Goal: Task Accomplishment & Management: Manage account settings

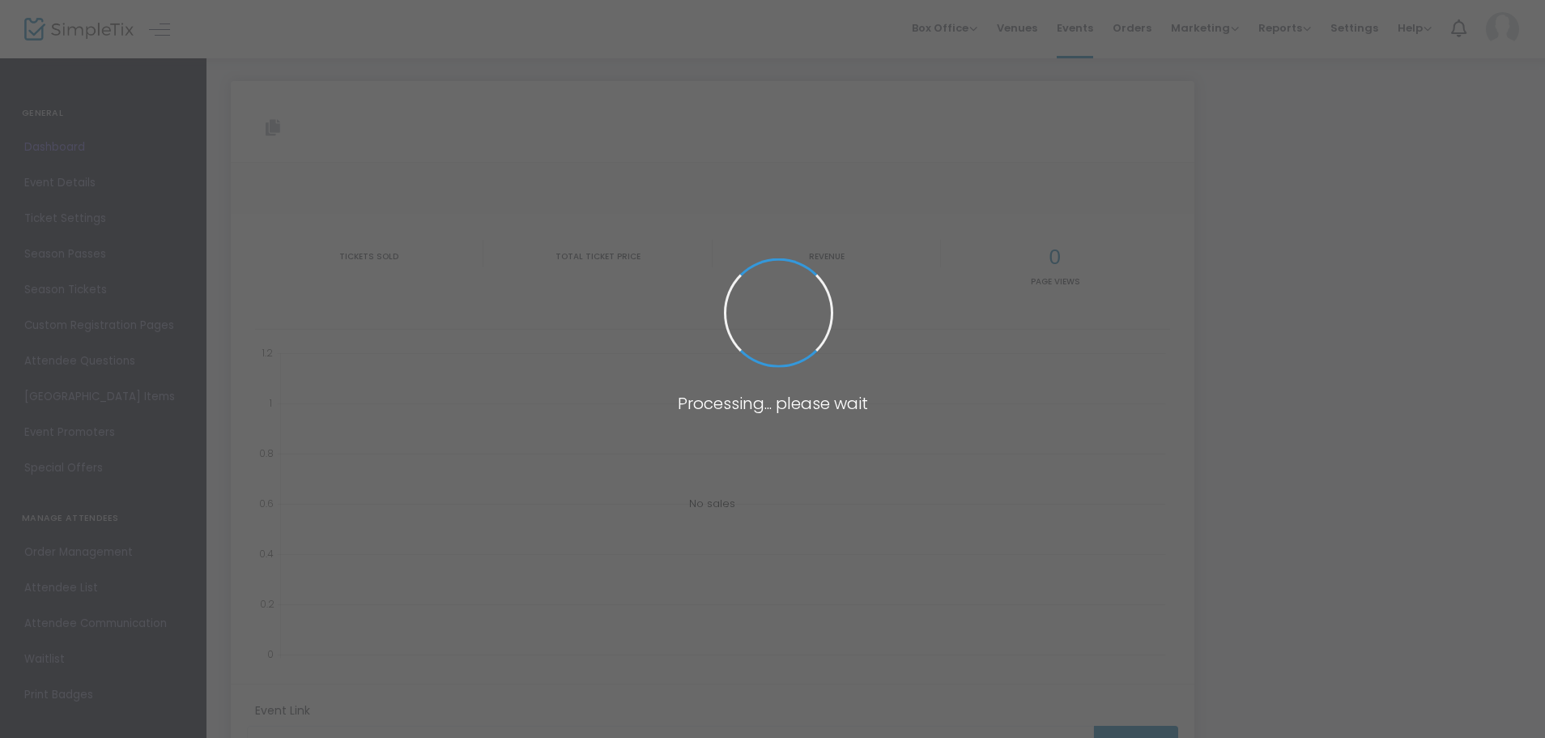
type input "[URL][DOMAIN_NAME]"
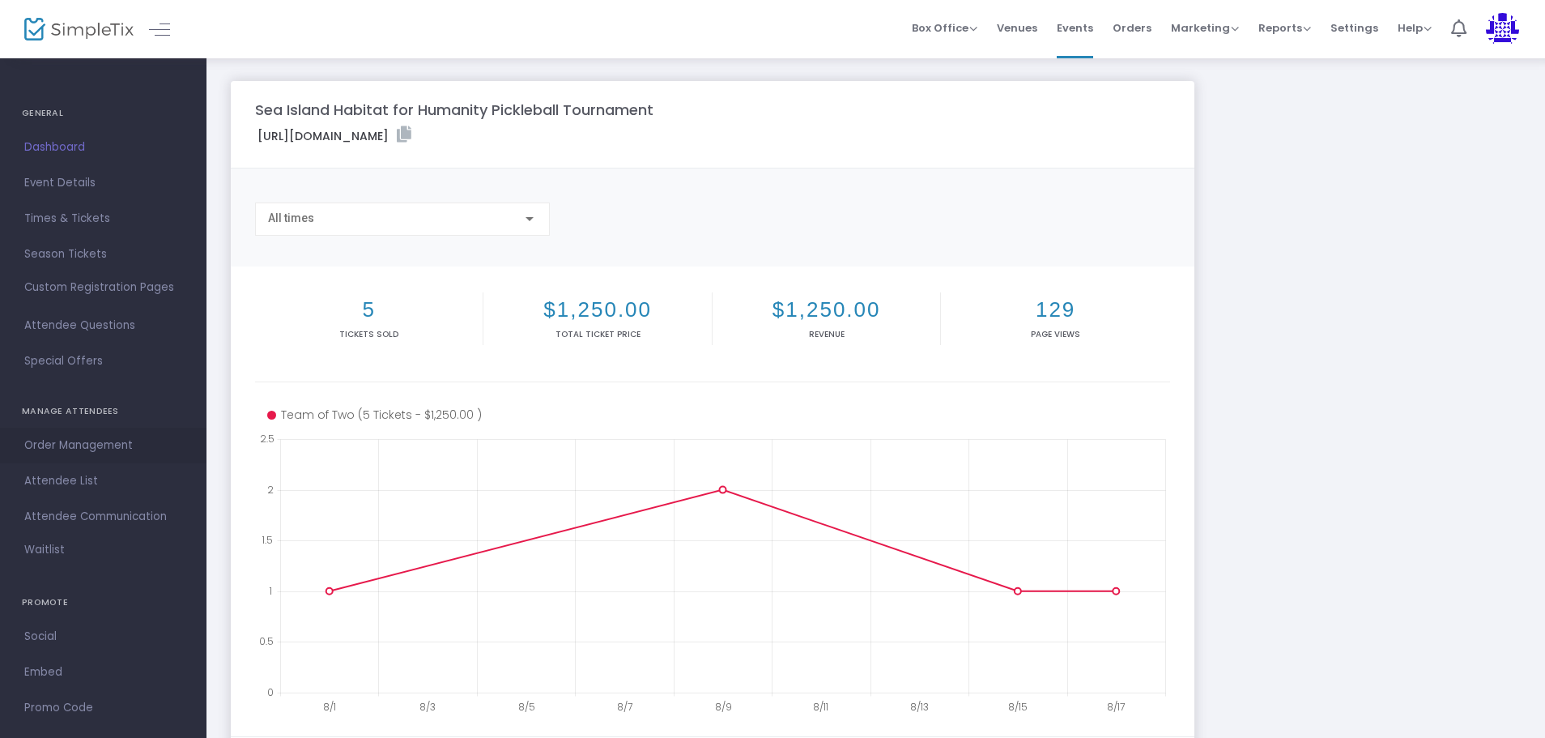
click at [30, 445] on span "Order Management" at bounding box center [103, 445] width 158 height 21
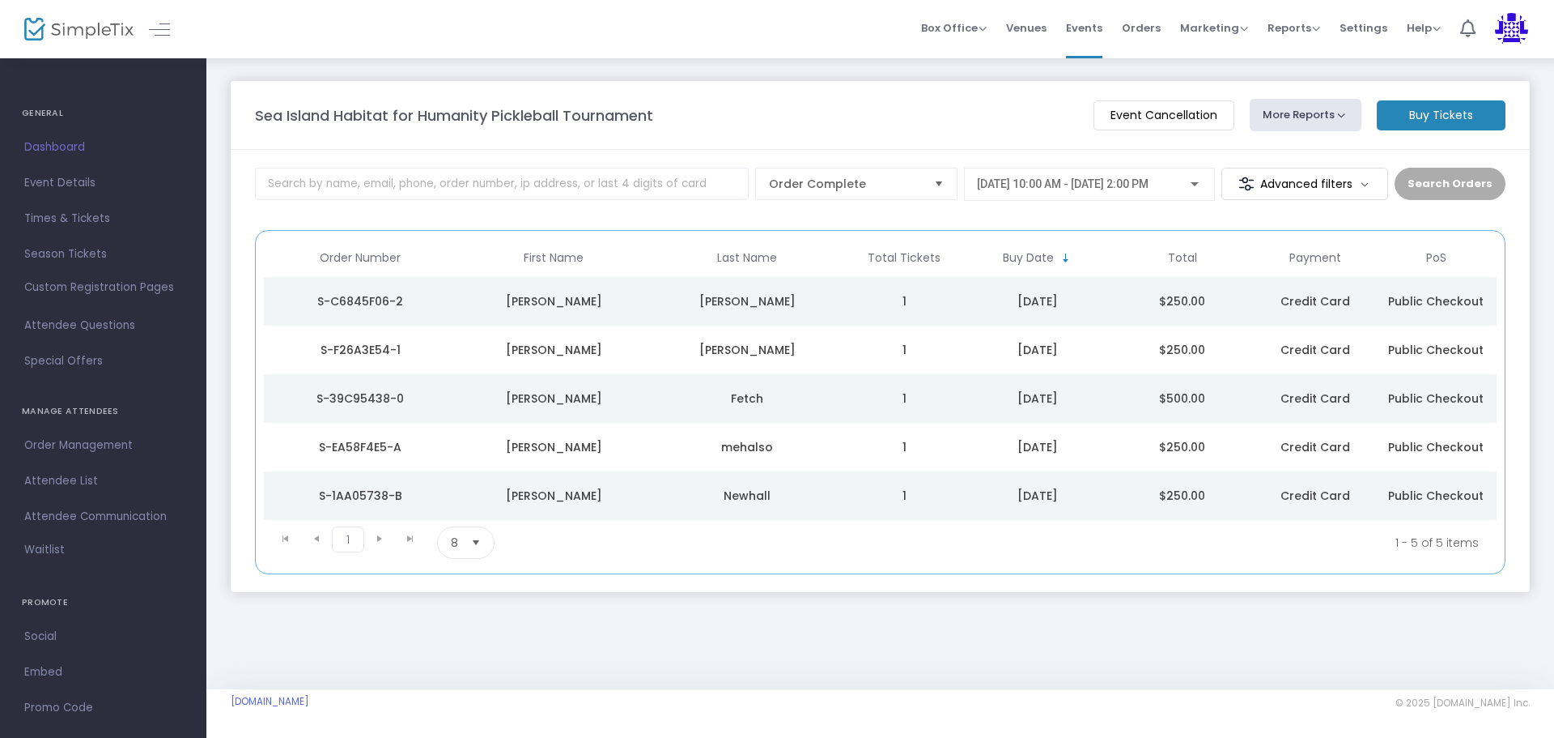
click at [613, 313] on td "Janet" at bounding box center [553, 301] width 193 height 49
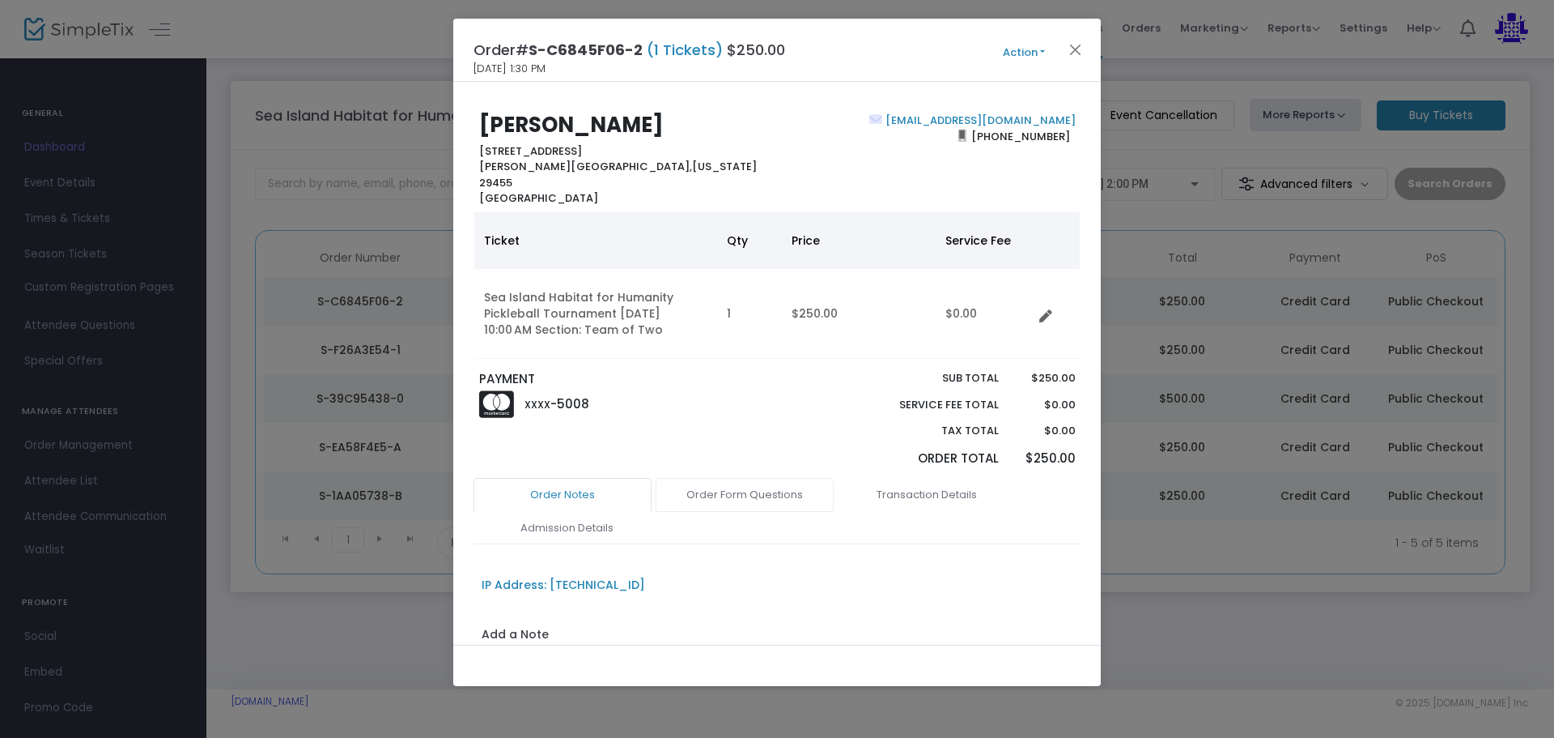
click at [697, 483] on link "Order Form Questions" at bounding box center [745, 495] width 178 height 34
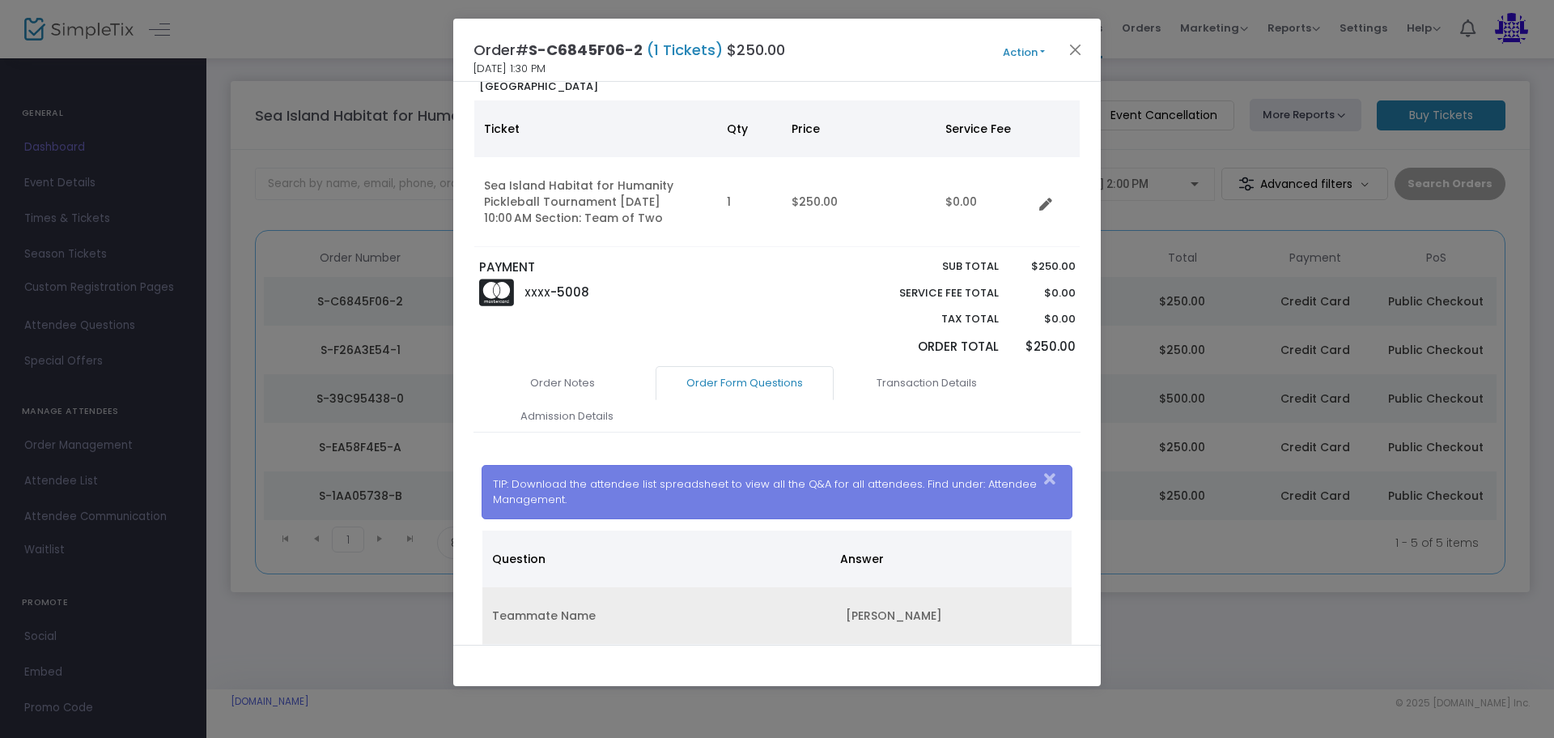
scroll to position [249, 0]
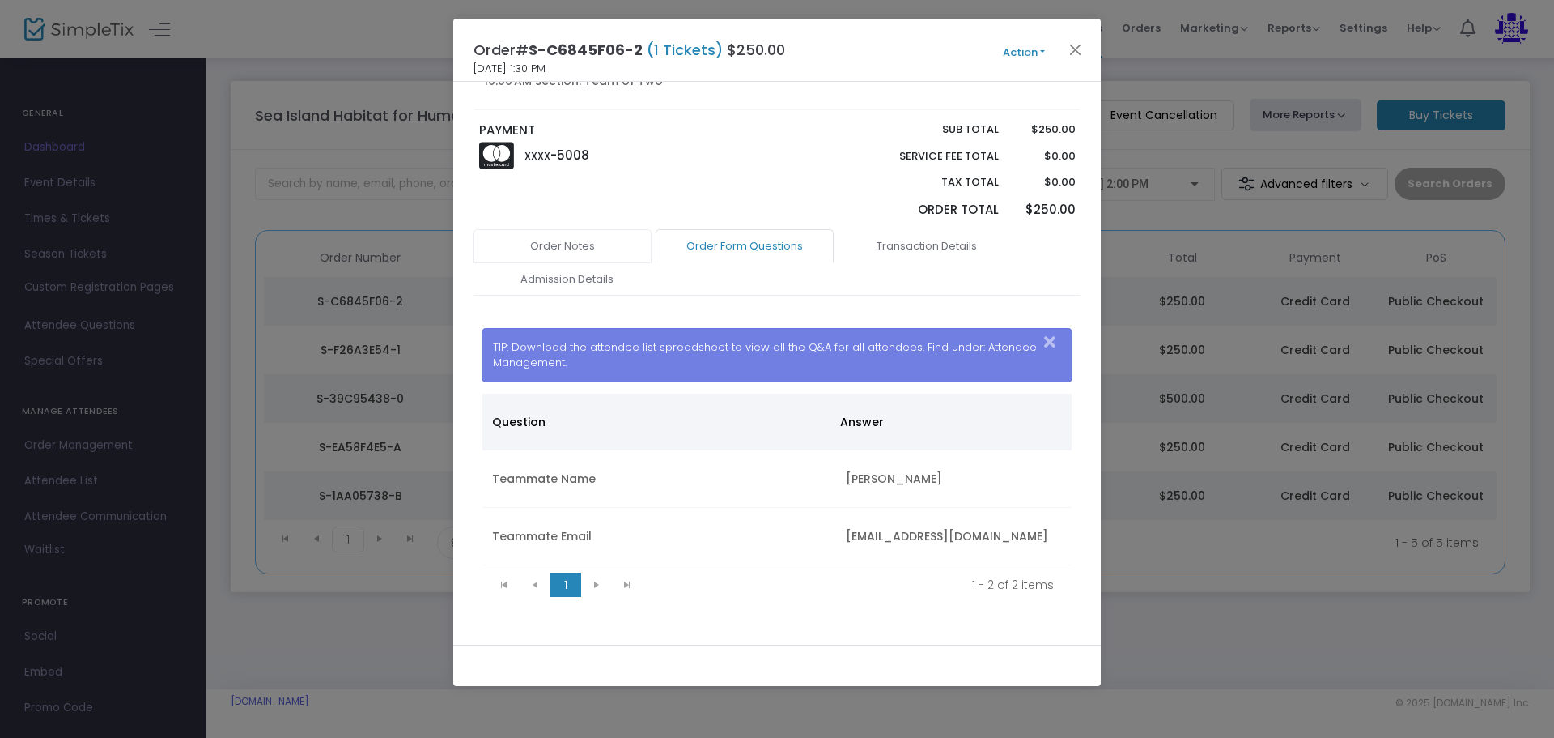
click at [608, 229] on link "Order Notes" at bounding box center [563, 246] width 178 height 34
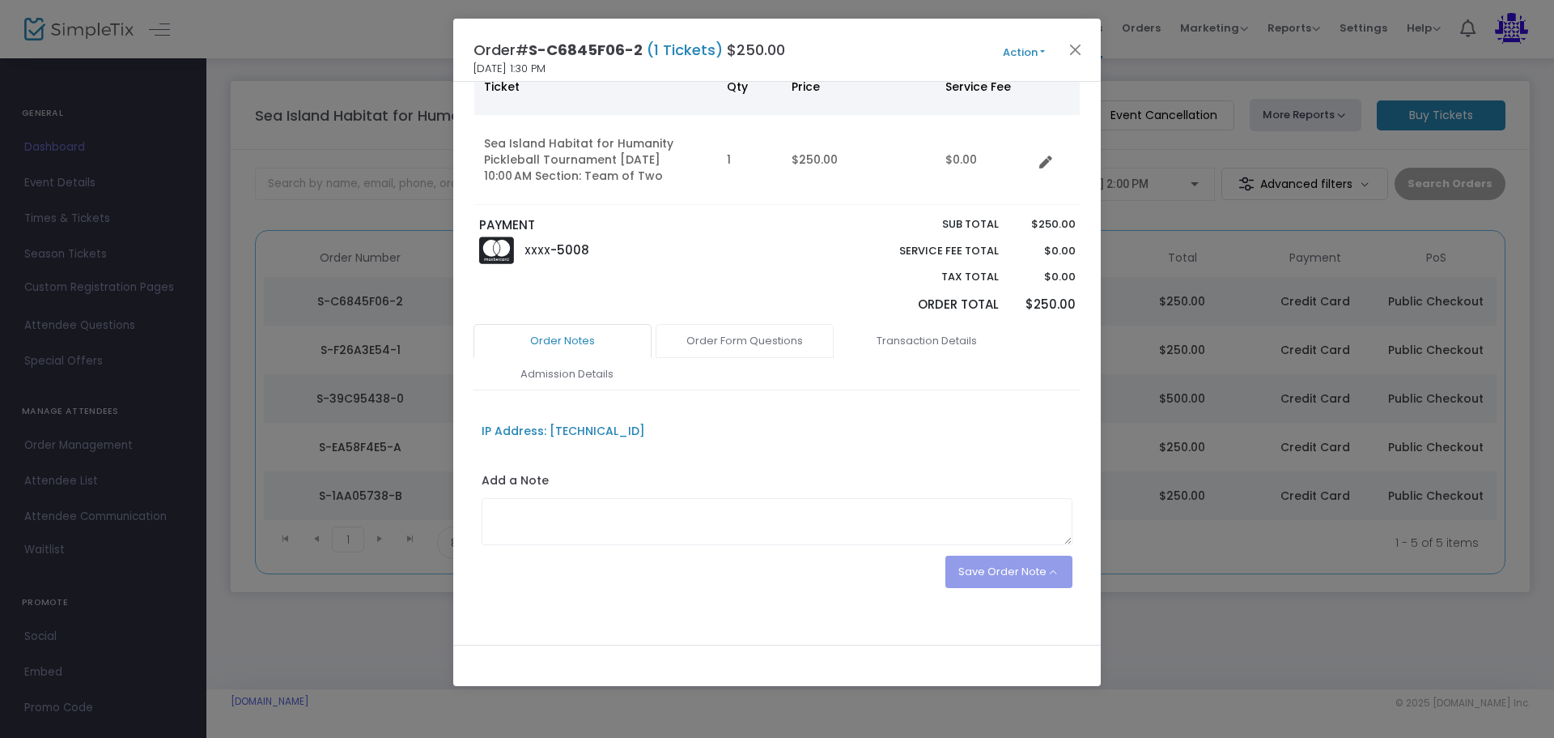
click at [720, 324] on link "Order Form Questions" at bounding box center [745, 341] width 178 height 34
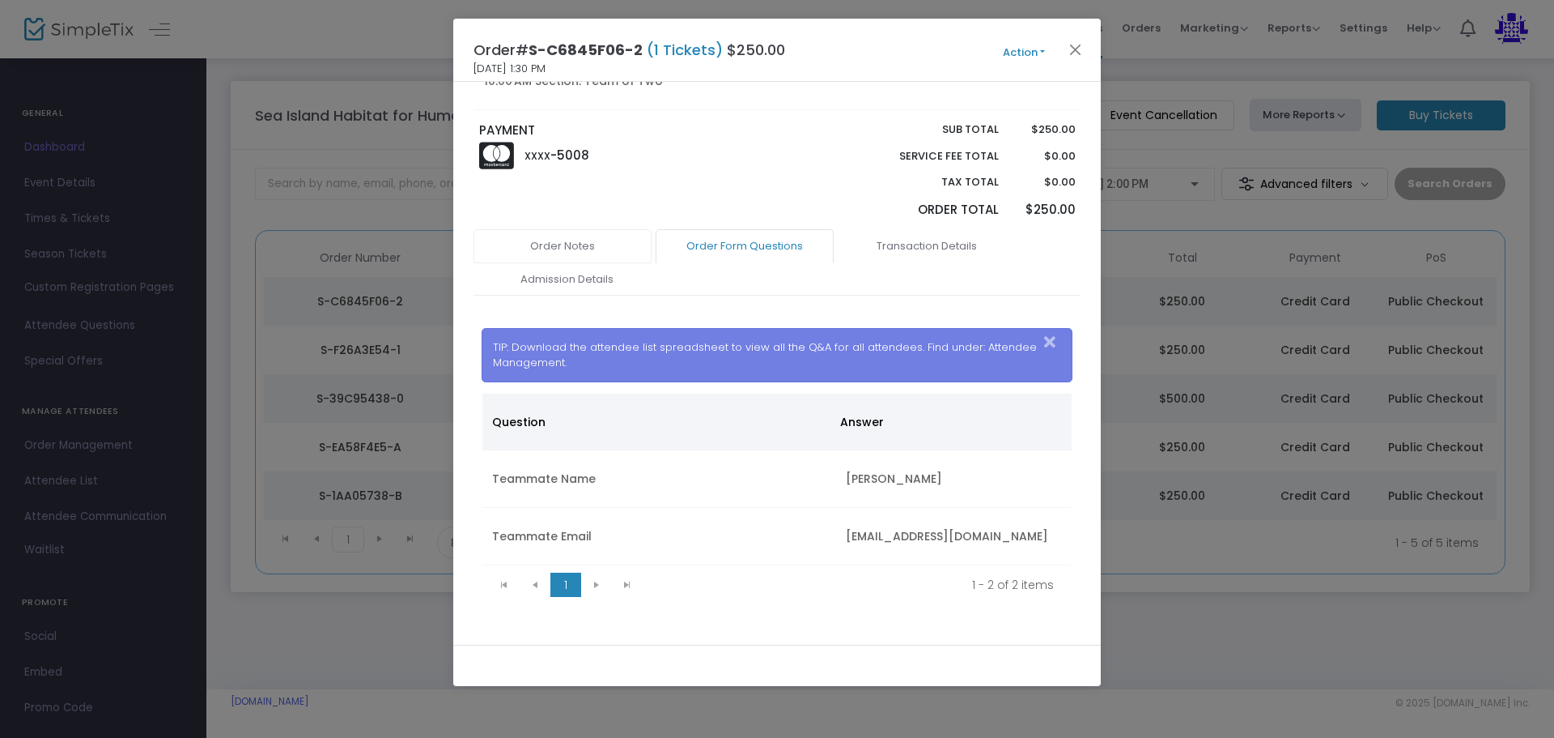
click at [573, 229] on link "Order Notes" at bounding box center [563, 246] width 178 height 34
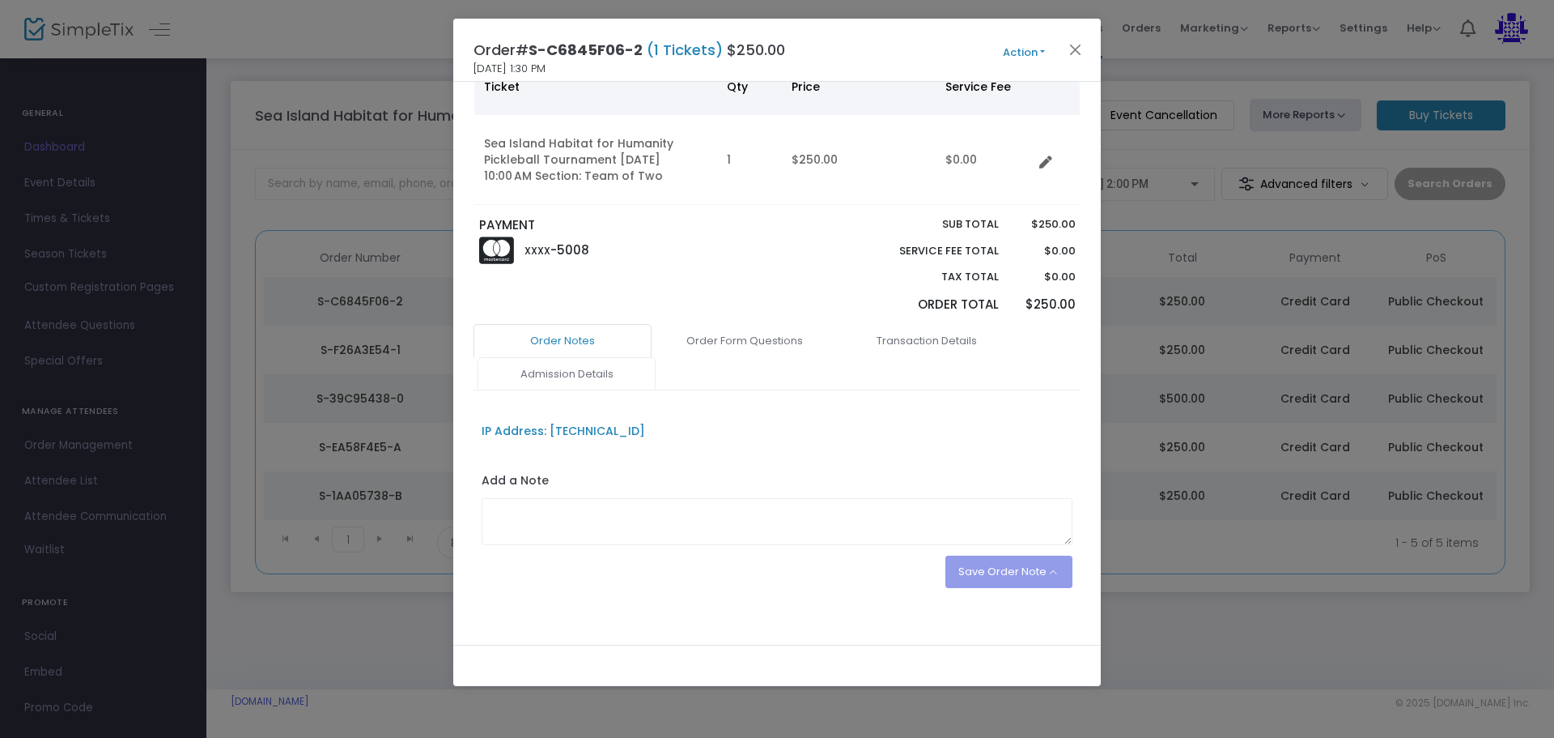
click at [568, 369] on link "Admission Details" at bounding box center [567, 374] width 178 height 34
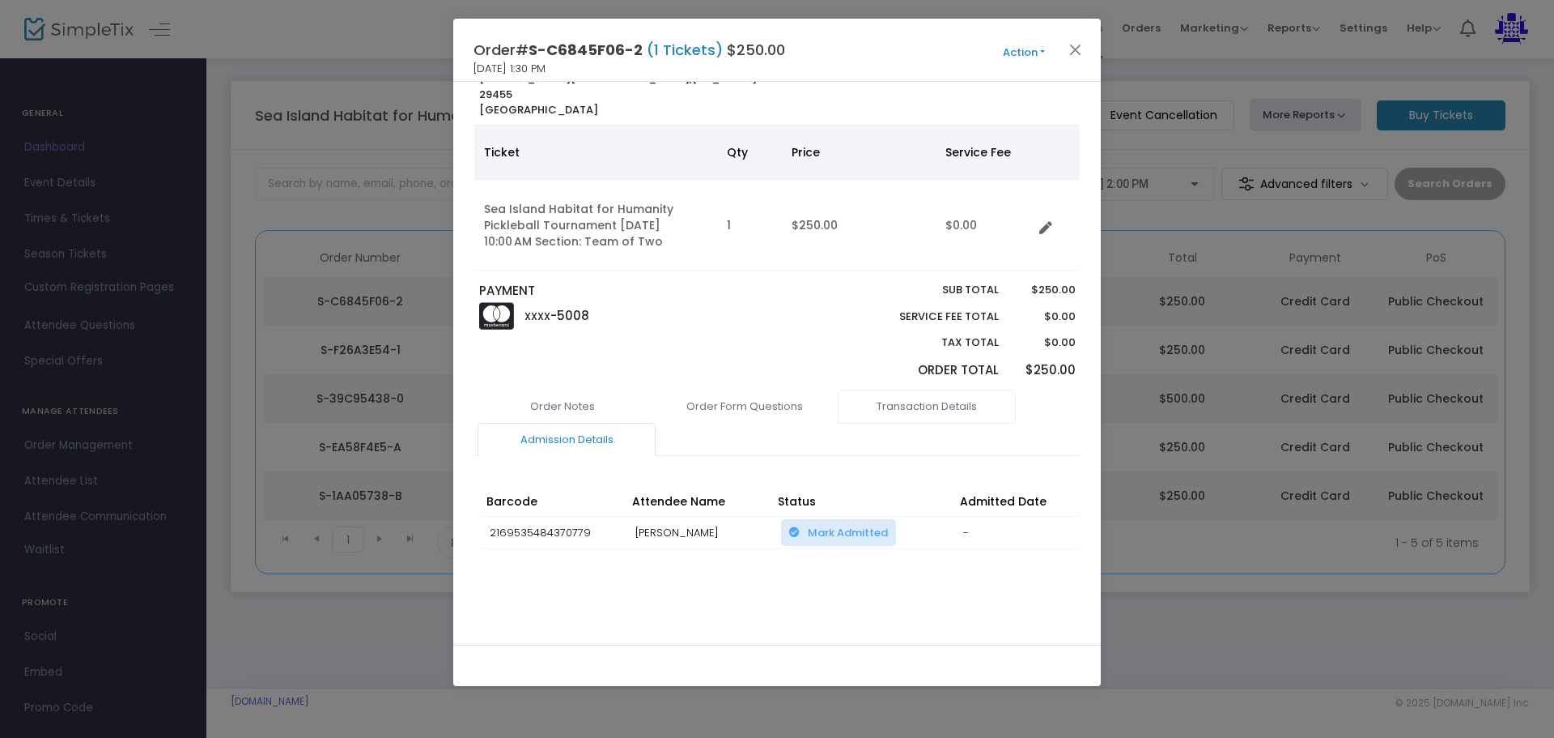
click at [891, 389] on link "Transaction Details" at bounding box center [927, 406] width 178 height 34
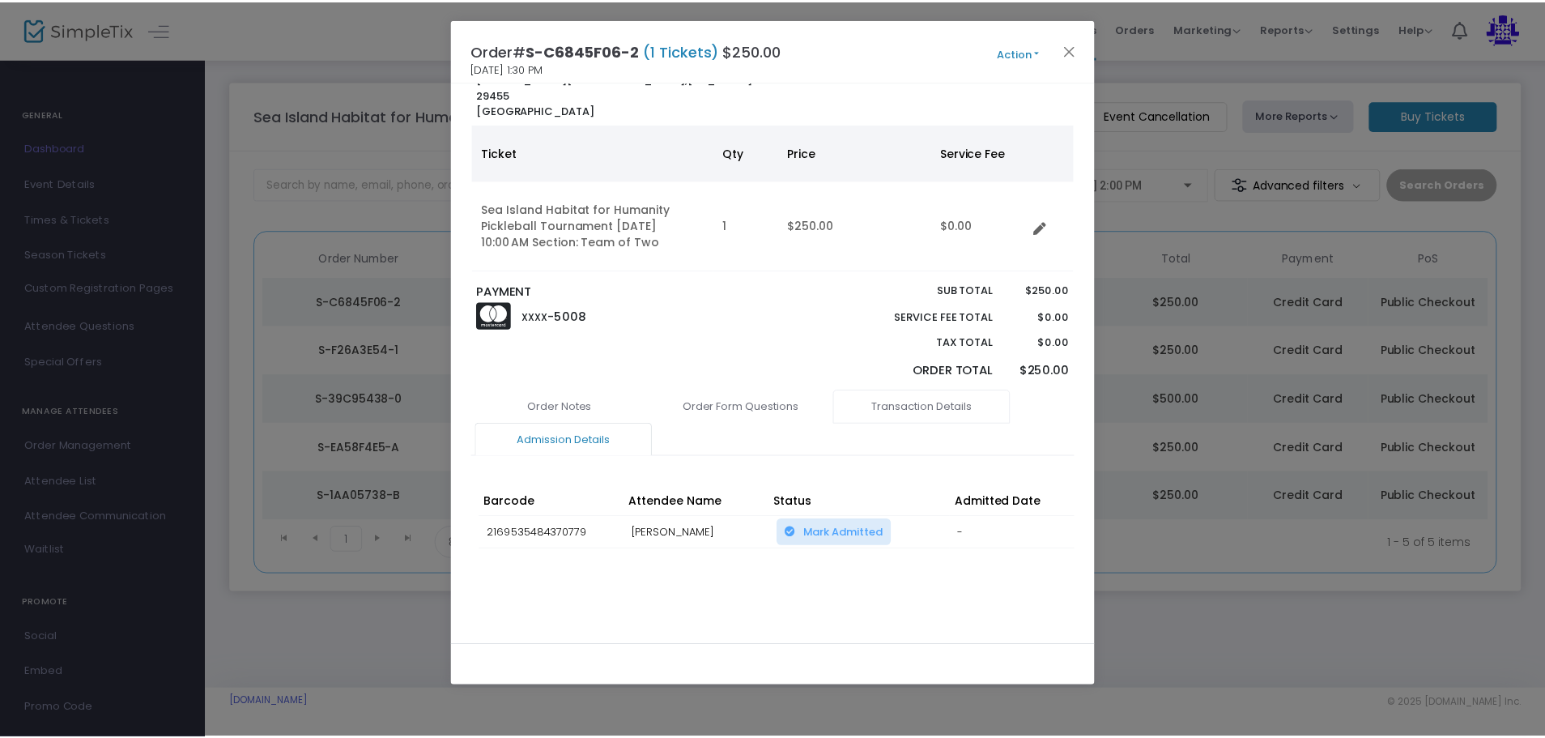
scroll to position [249, 0]
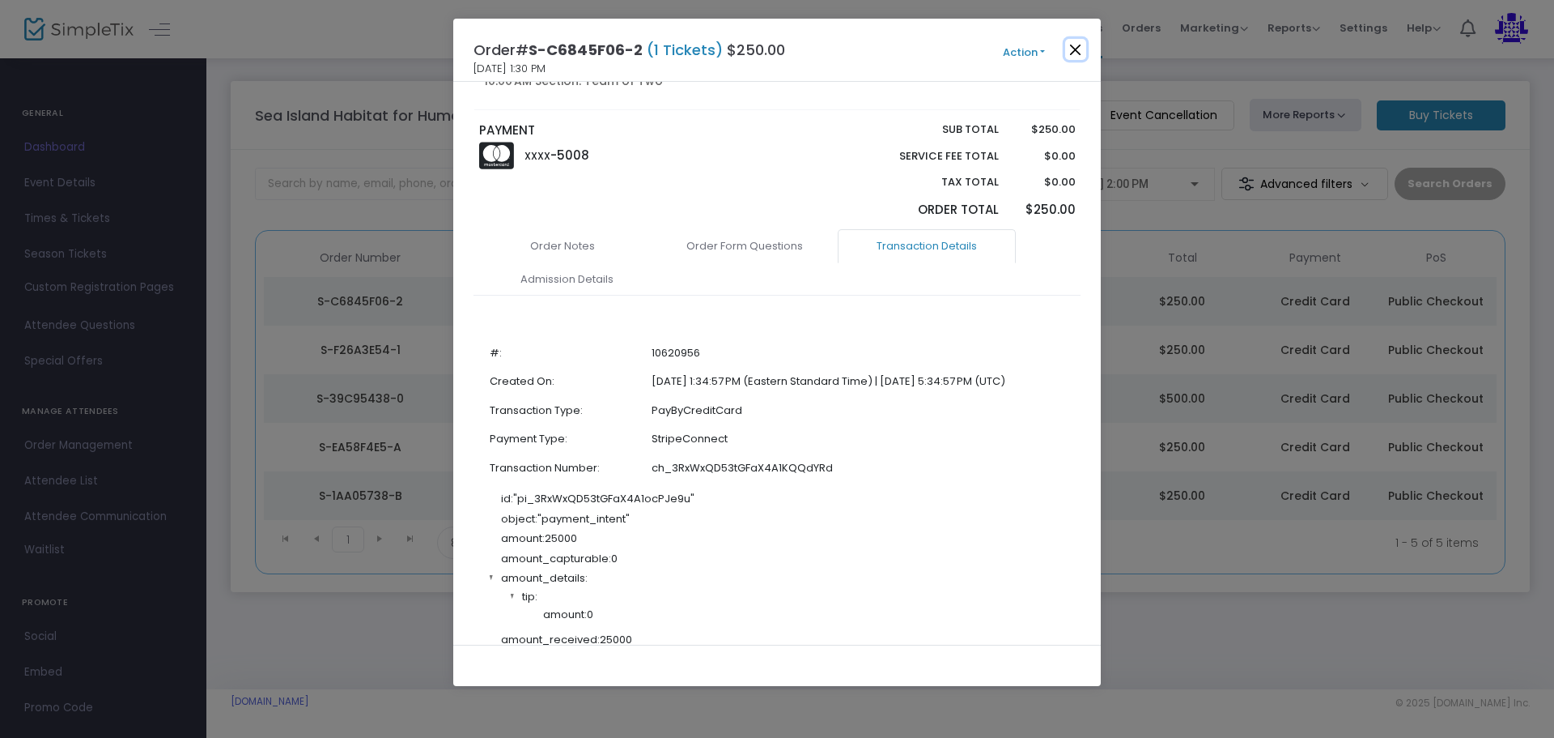
click at [1069, 53] on button "Close" at bounding box center [1075, 49] width 21 height 21
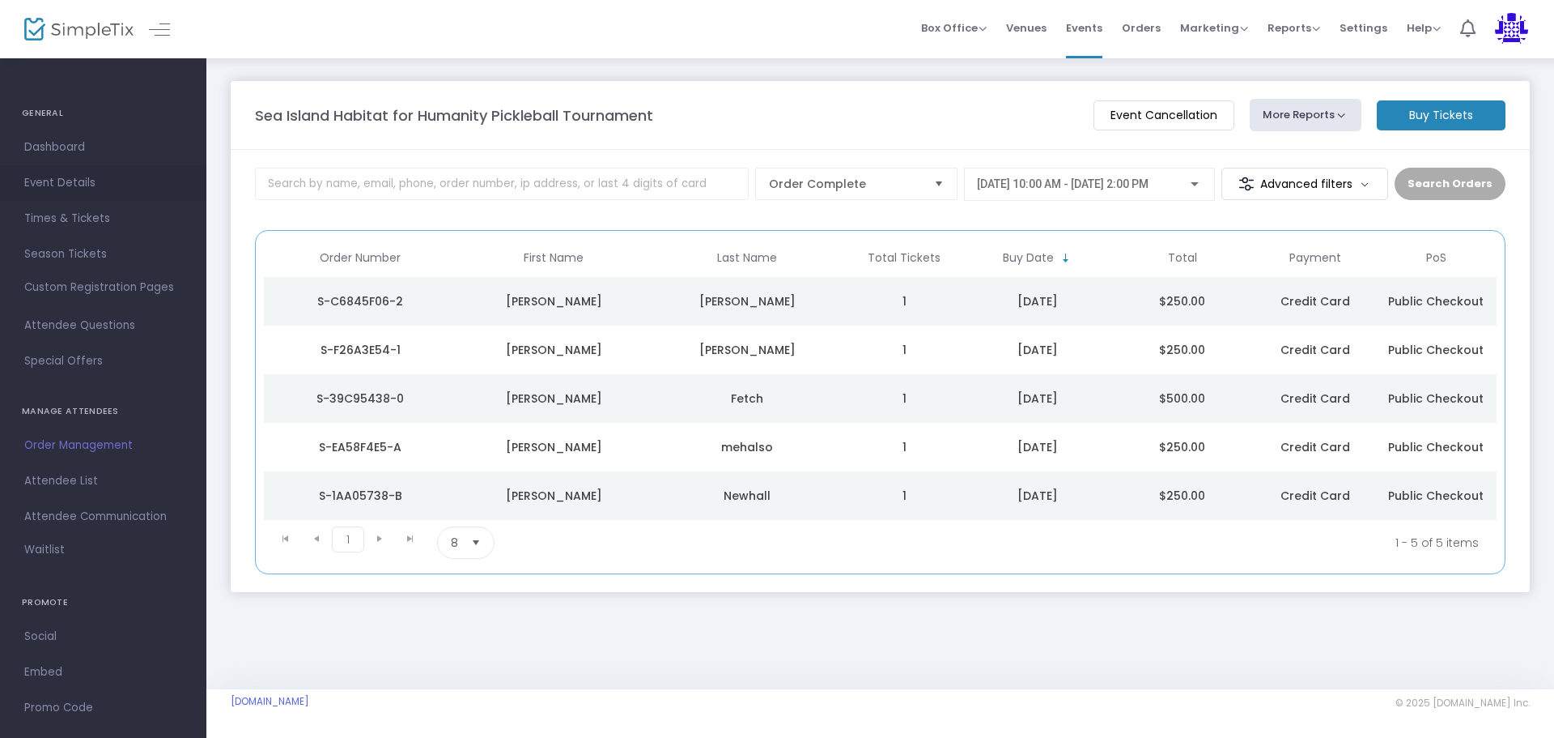
click at [98, 168] on link "Event Details" at bounding box center [103, 183] width 206 height 36
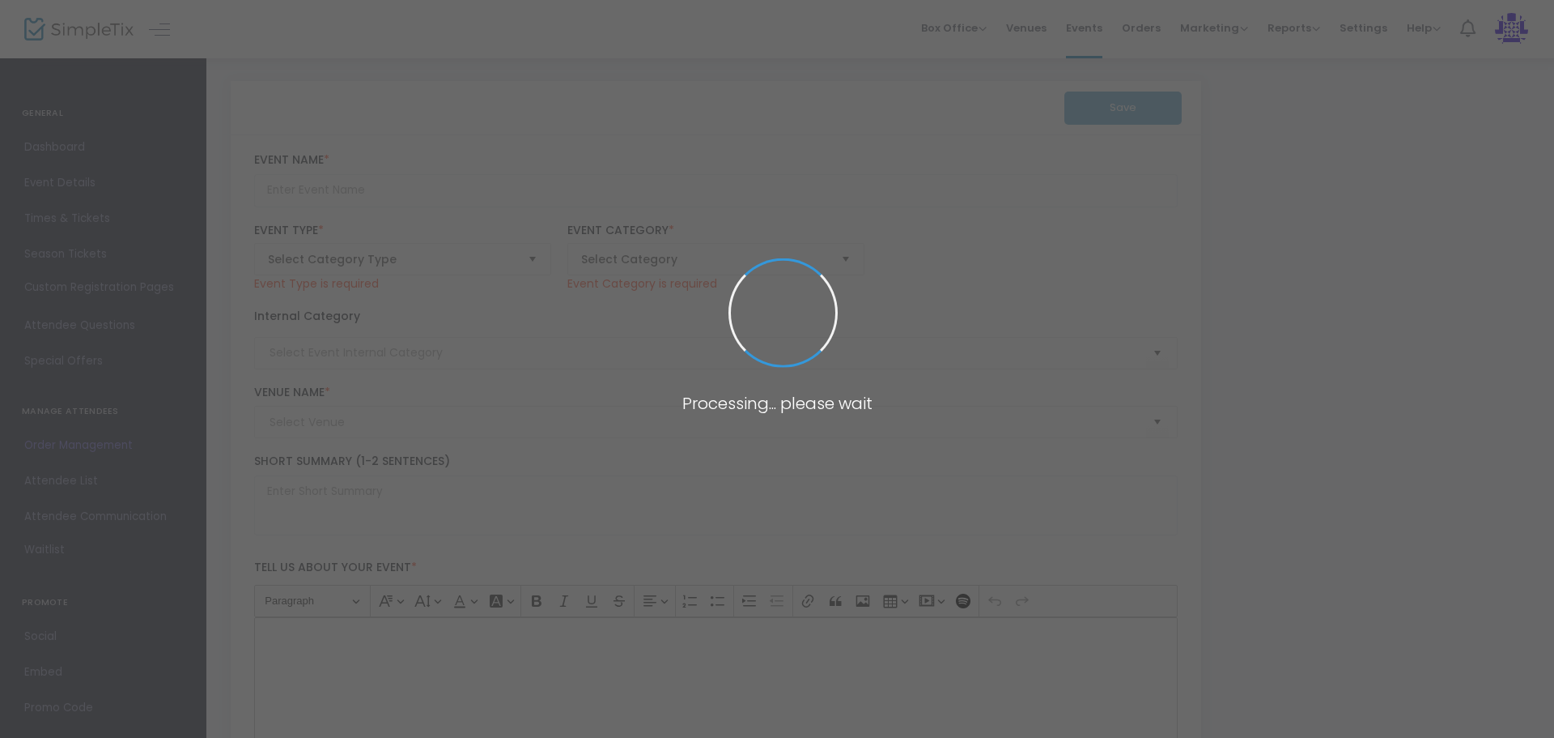
type input "Sea Island Habitat for Humanity Pickleball Tournament"
type textarea "Join us for an exciting day of fun and competition at the Sea Island Habitat fo…"
checkbox input "true"
type input "Register Now"
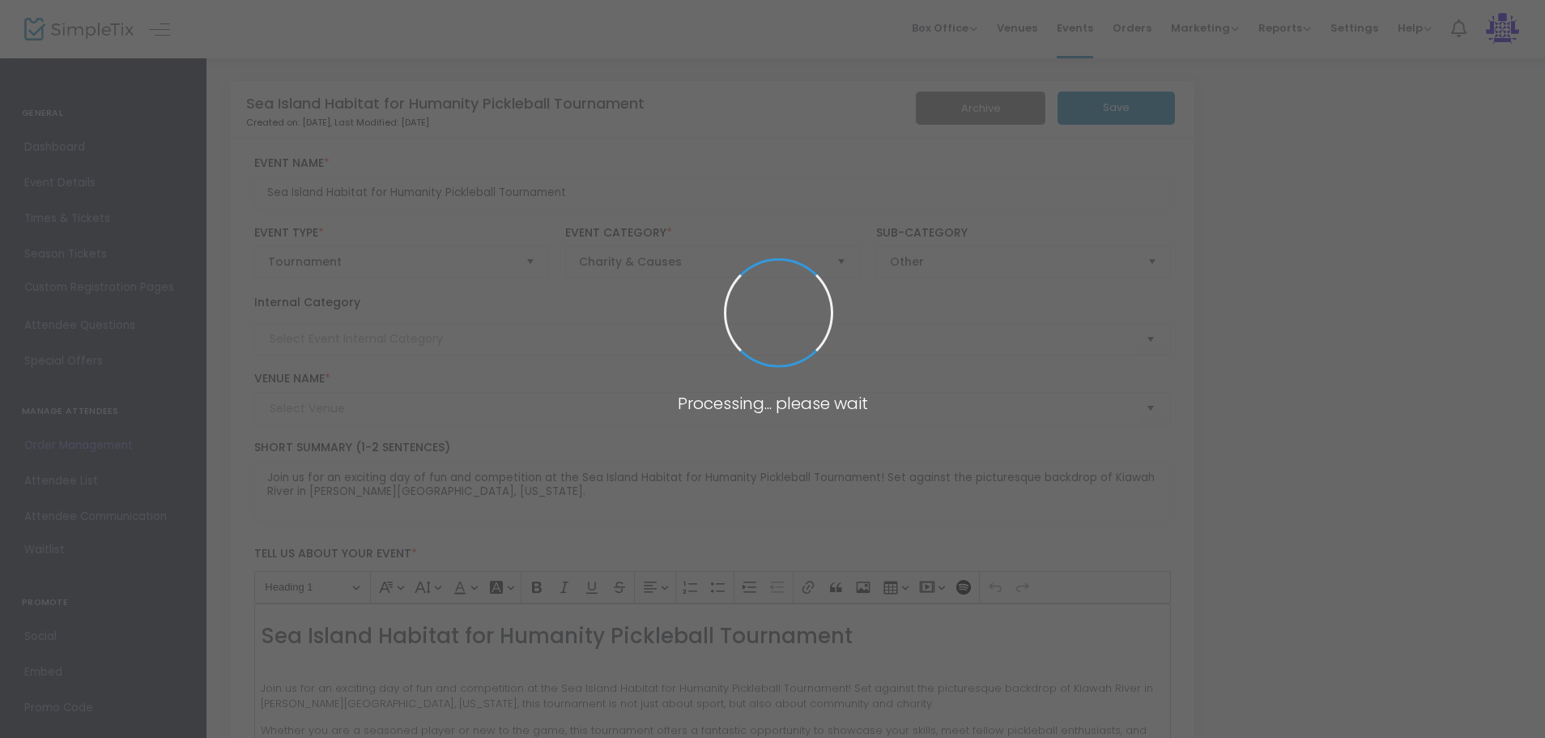
type input "Kiawah River"
click at [98, 150] on span "Dashboard" at bounding box center [103, 147] width 158 height 21
type input "[URL][DOMAIN_NAME]"
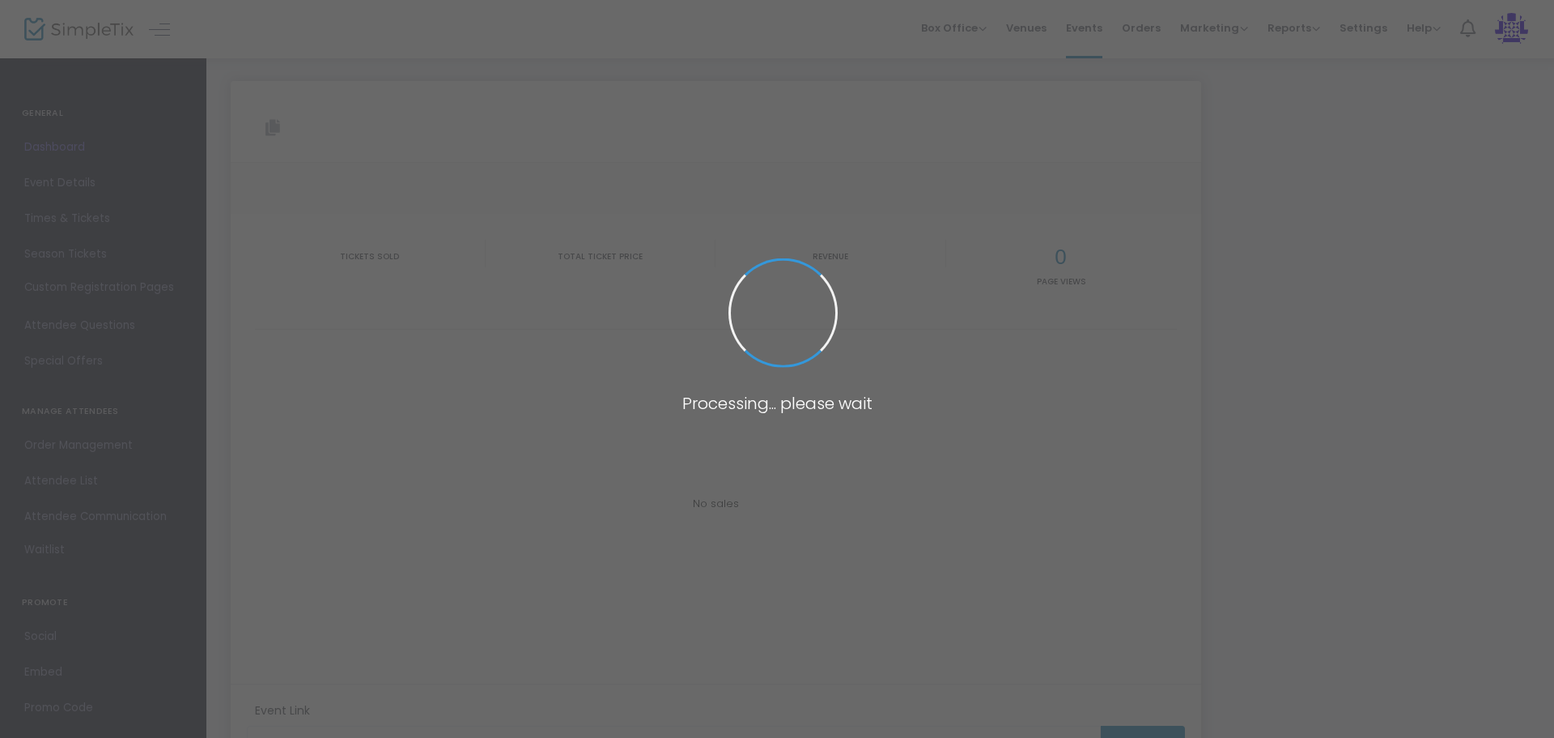
type input "[URL][DOMAIN_NAME]"
